Goal: Information Seeking & Learning: Learn about a topic

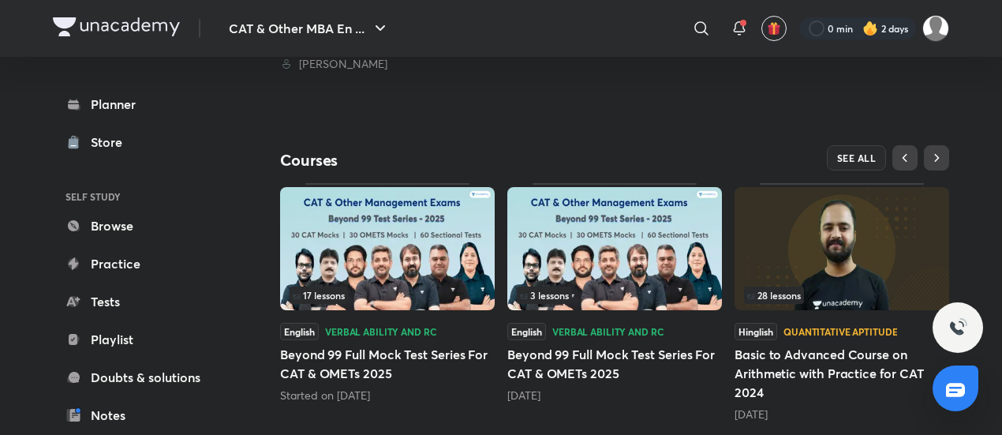
scroll to position [473, 0]
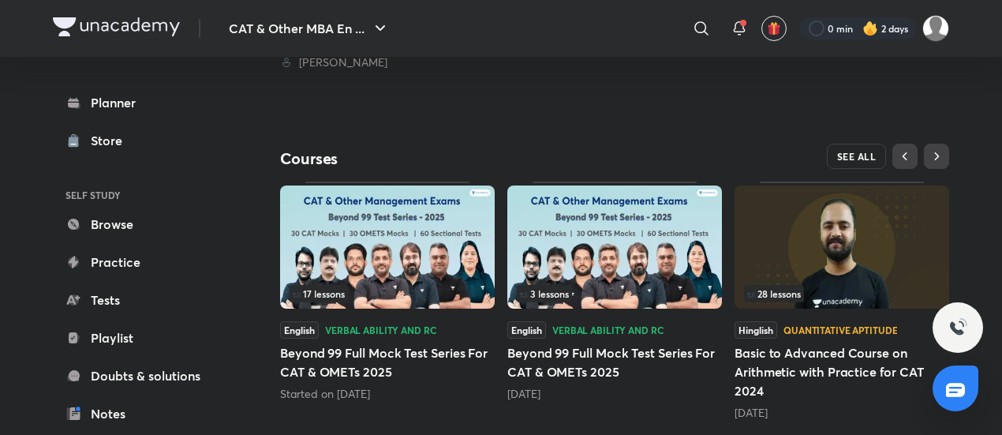
click at [865, 151] on span "SEE ALL" at bounding box center [856, 156] width 39 height 11
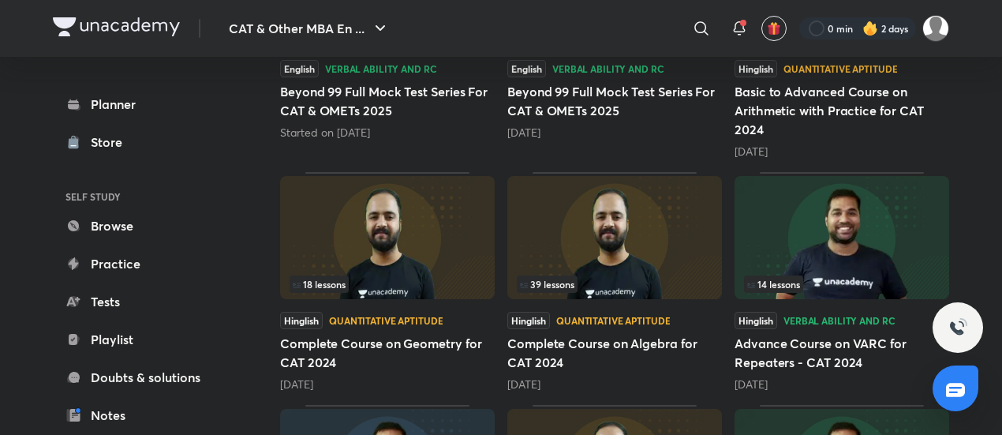
scroll to position [473, 0]
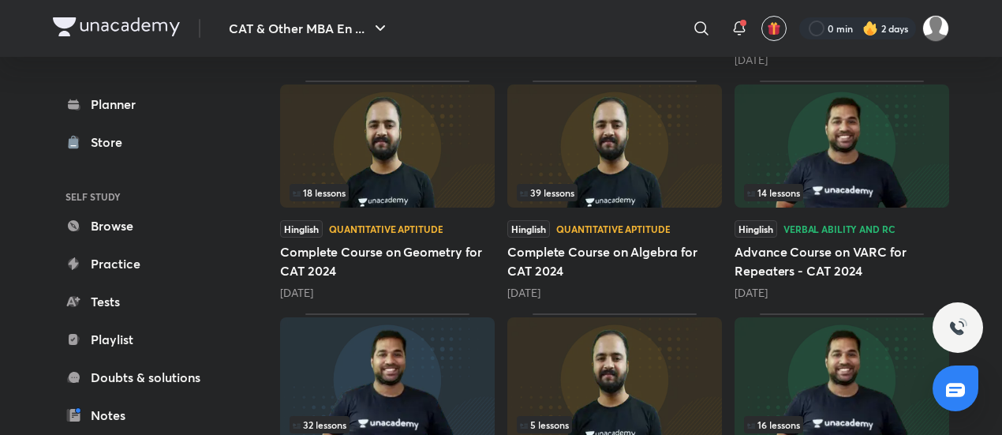
click at [568, 138] on img at bounding box center [614, 145] width 214 height 123
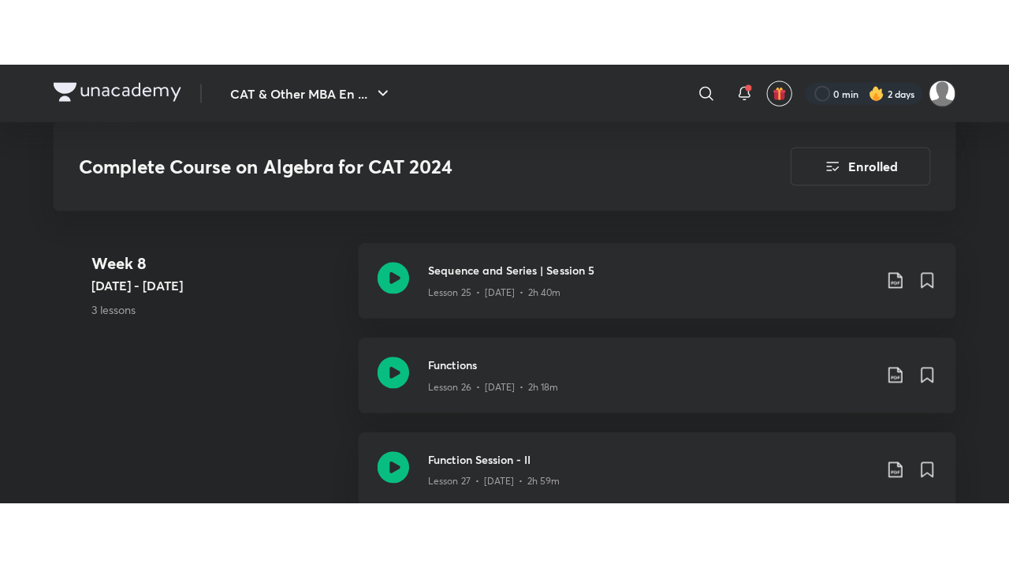
scroll to position [3706, 0]
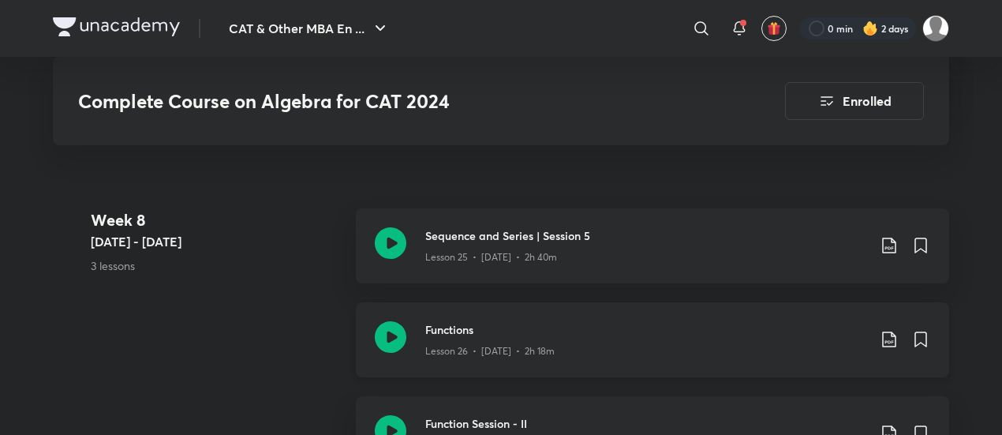
click at [386, 321] on icon at bounding box center [391, 337] width 32 height 32
